Goal: Information Seeking & Learning: Learn about a topic

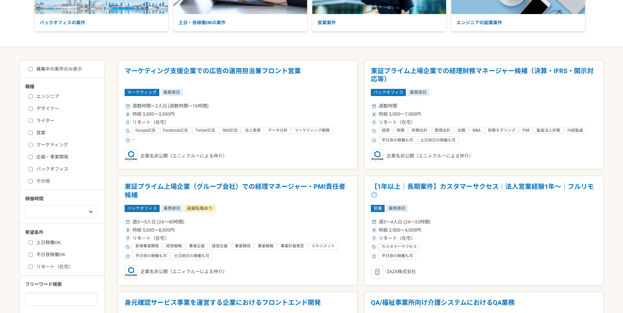
scroll to position [112, 0]
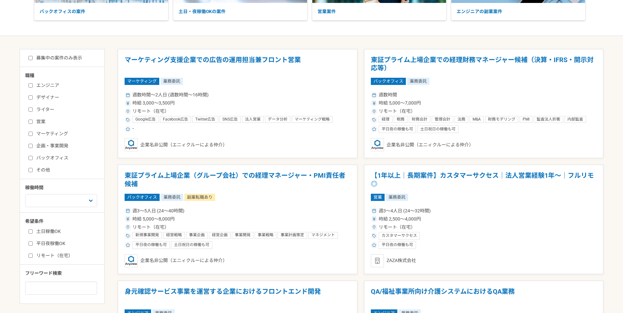
click at [31, 158] on input "バックオフィス" at bounding box center [30, 158] width 4 height 4
checkbox input "true"
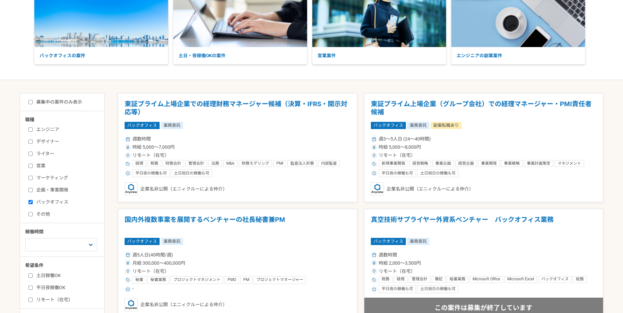
scroll to position [58, 0]
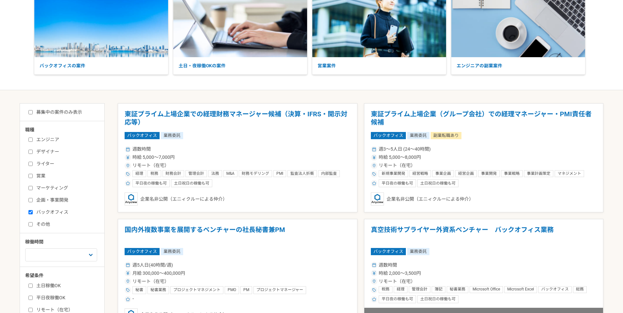
click at [31, 111] on input "募集中の案件のみ表示" at bounding box center [30, 112] width 4 height 4
checkbox input "true"
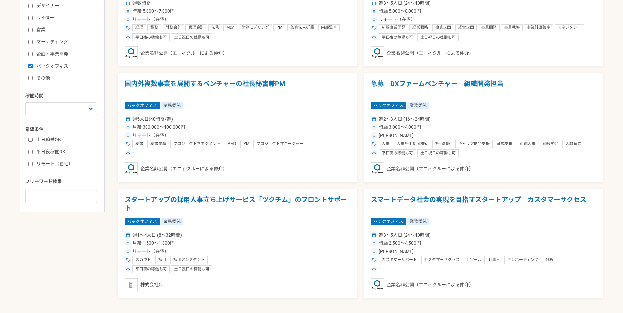
scroll to position [232, 0]
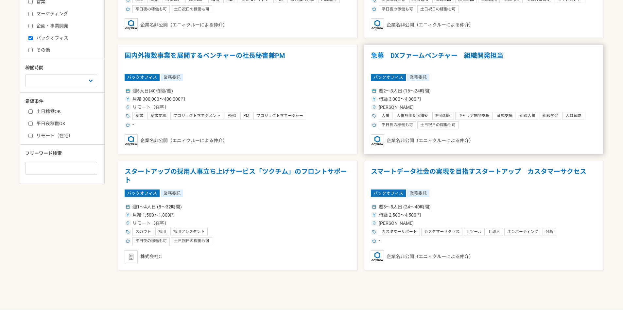
click at [427, 56] on h1 "急募　DXファームベンチャー　組織開発担当" at bounding box center [484, 60] width 226 height 17
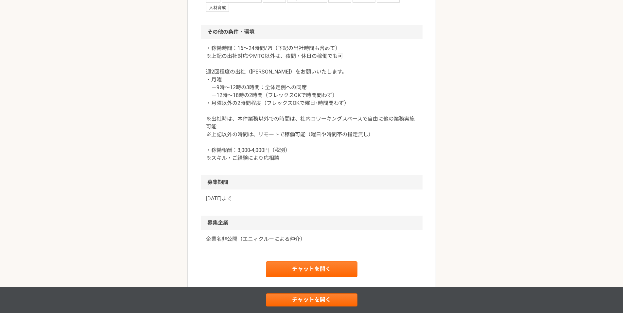
scroll to position [744, 0]
